Goal: Task Accomplishment & Management: Manage account settings

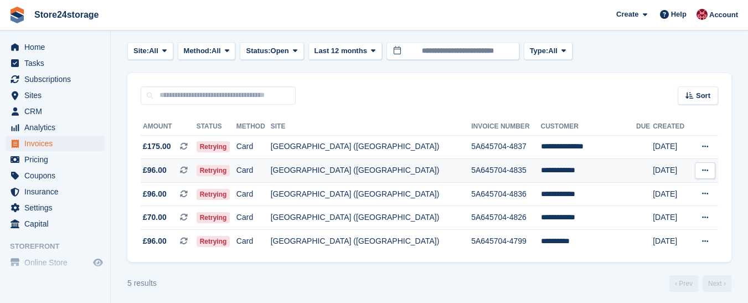
scroll to position [56, 0]
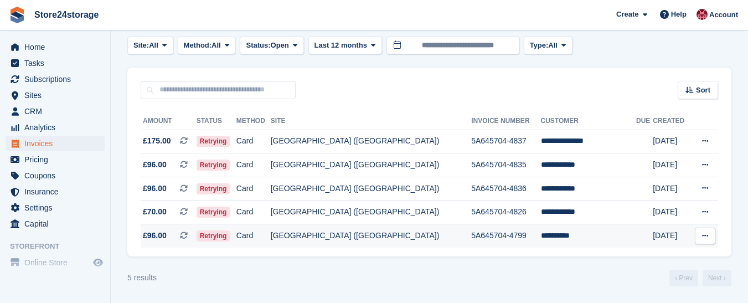
click at [701, 235] on button at bounding box center [705, 236] width 20 height 17
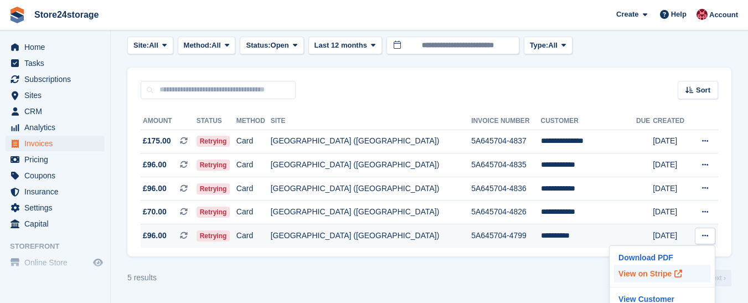
click at [652, 275] on p "View on Stripe" at bounding box center [662, 274] width 96 height 18
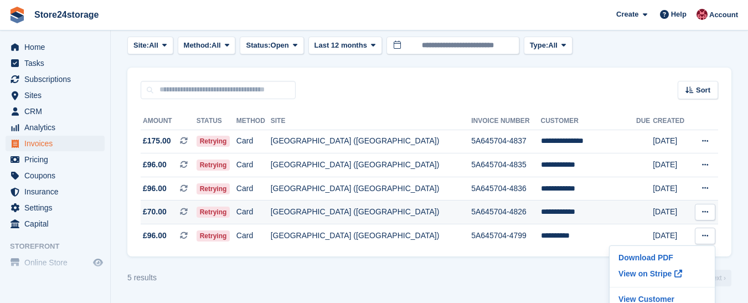
click at [702, 212] on icon at bounding box center [705, 211] width 6 height 7
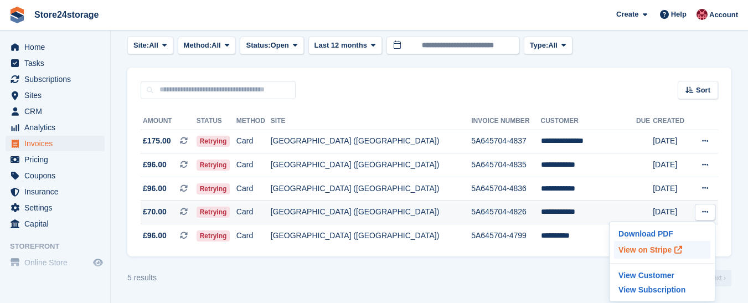
click at [647, 250] on p "View on Stripe" at bounding box center [662, 250] width 96 height 18
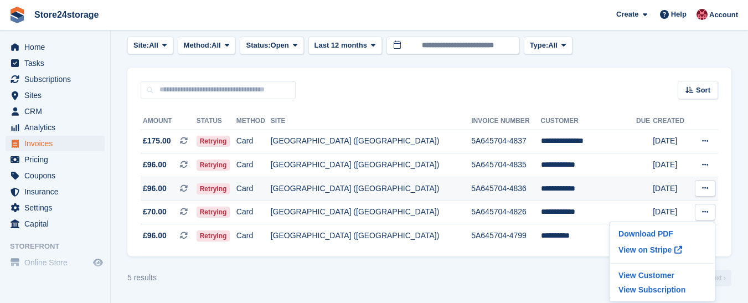
click at [703, 188] on icon at bounding box center [705, 187] width 6 height 7
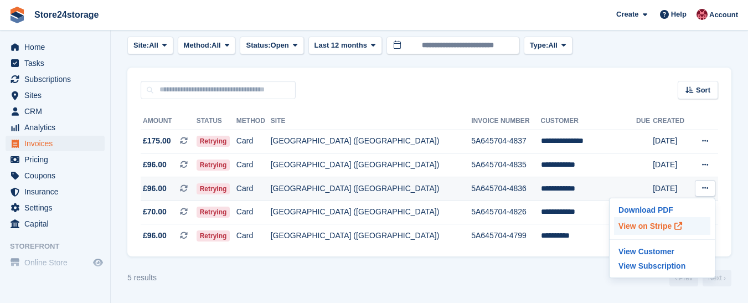
click at [644, 228] on p "View on Stripe" at bounding box center [662, 226] width 96 height 18
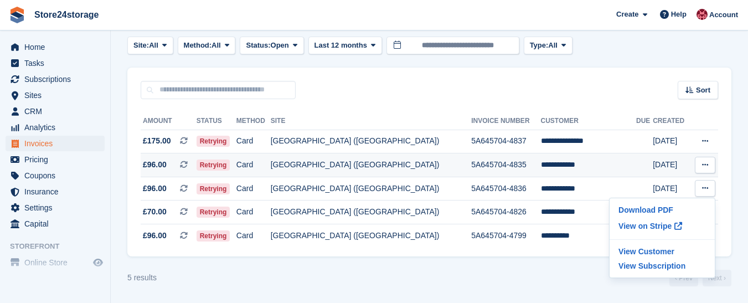
click at [706, 162] on icon at bounding box center [705, 164] width 6 height 7
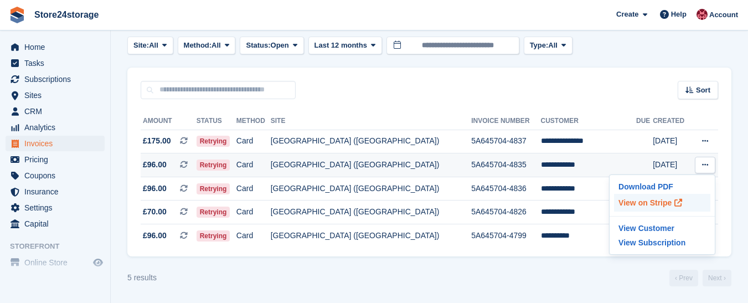
click at [642, 203] on p "View on Stripe" at bounding box center [662, 203] width 96 height 18
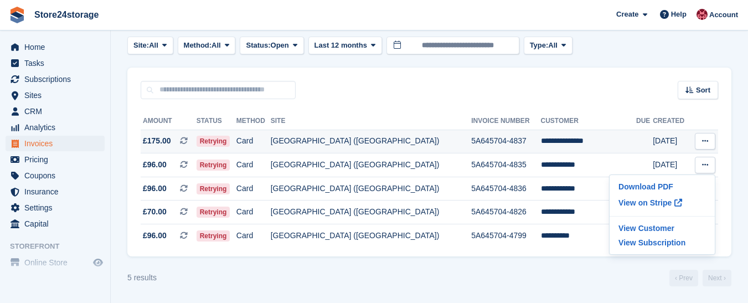
click at [704, 138] on icon at bounding box center [705, 140] width 6 height 7
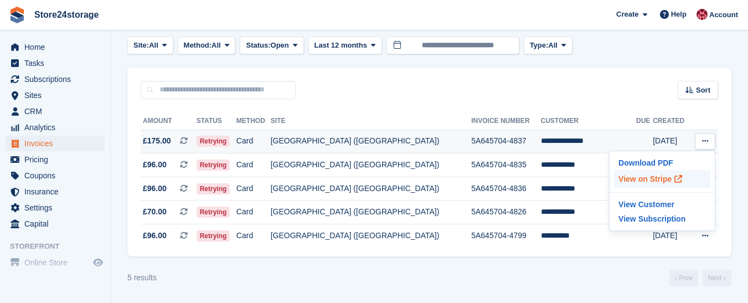
click at [642, 179] on p "View on Stripe" at bounding box center [662, 179] width 96 height 18
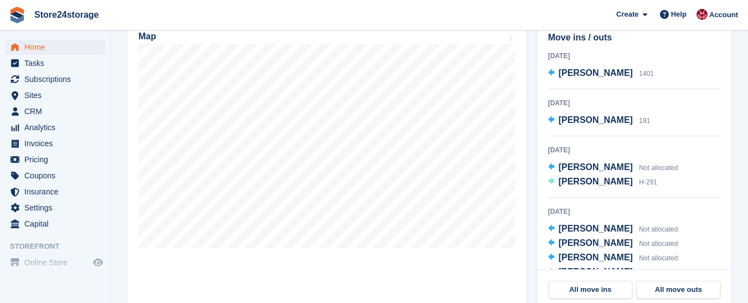
scroll to position [388, 0]
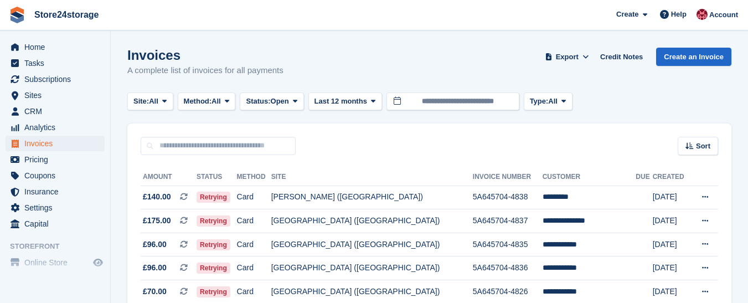
scroll to position [56, 0]
